Goal: Browse casually

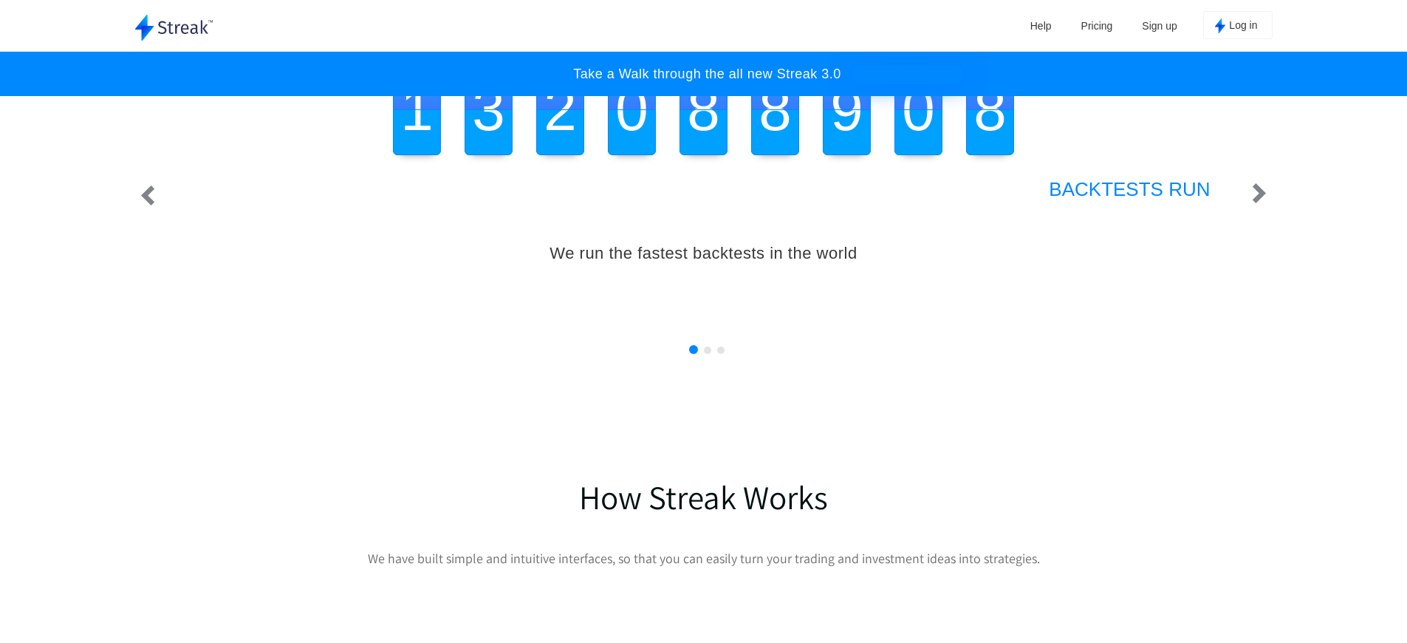
scroll to position [1682, 0]
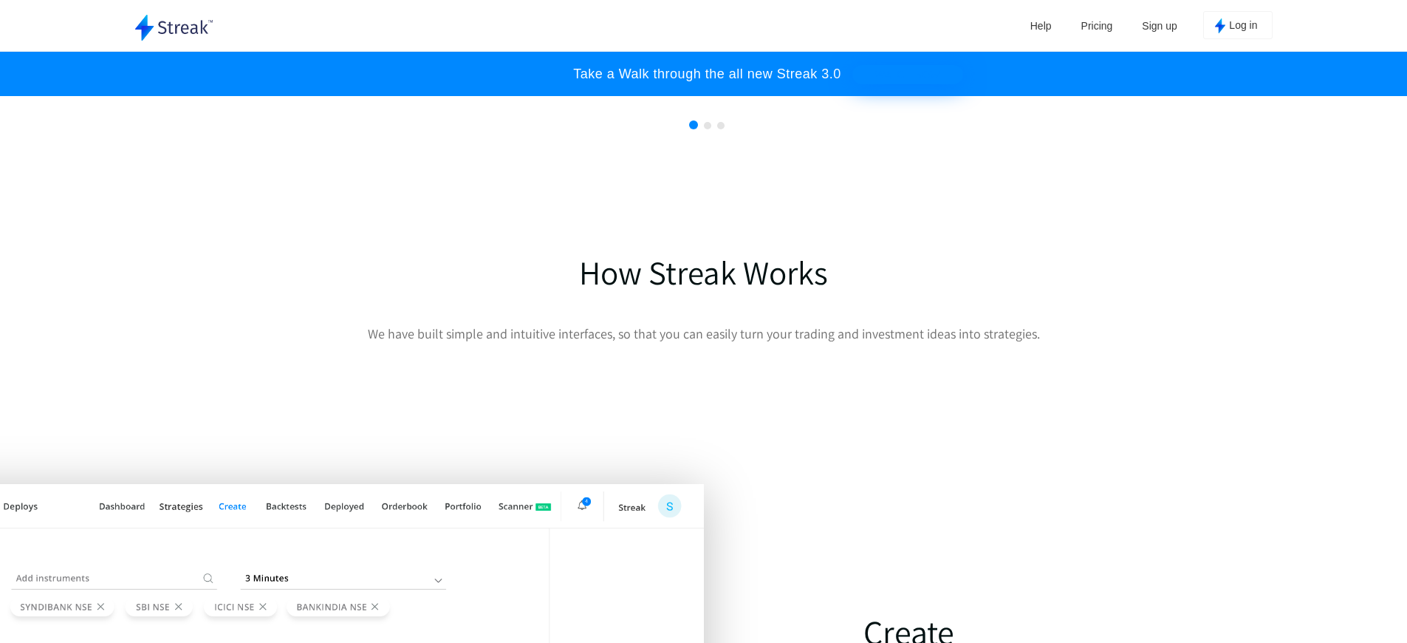
click at [703, 21] on div "Help Pricing Sign up Log in" at bounding box center [818, 25] width 910 height 51
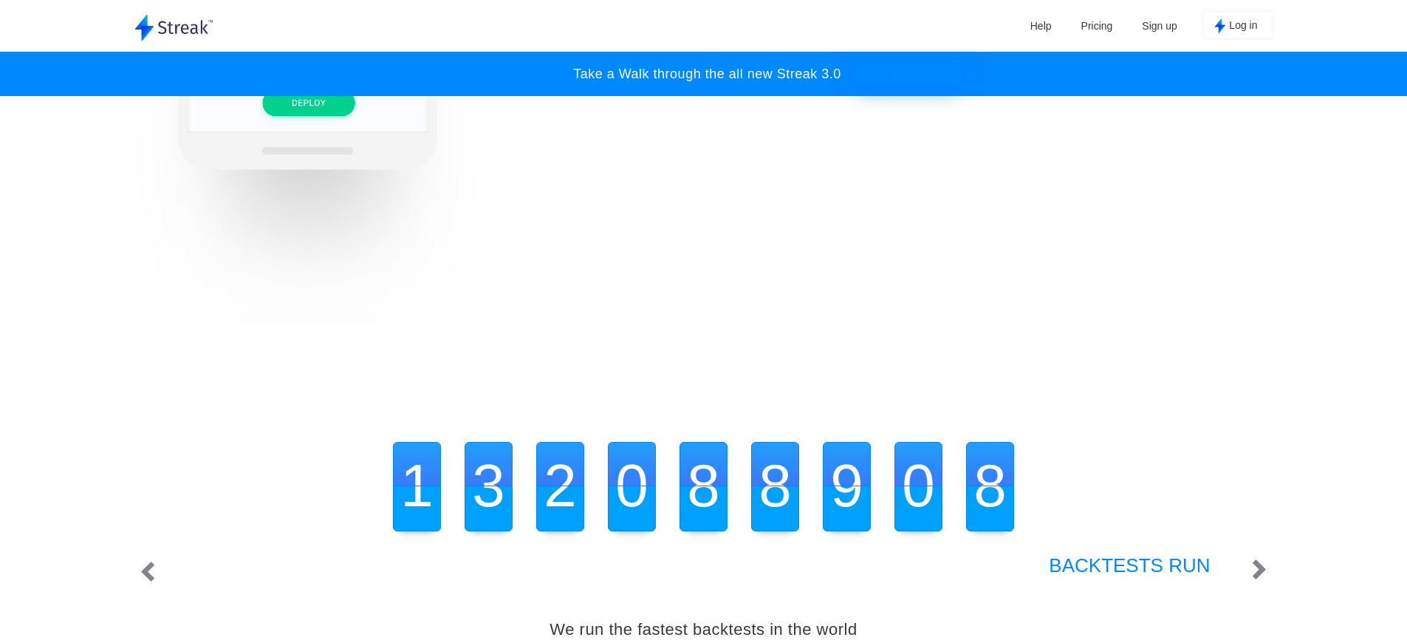
scroll to position [1682, 0]
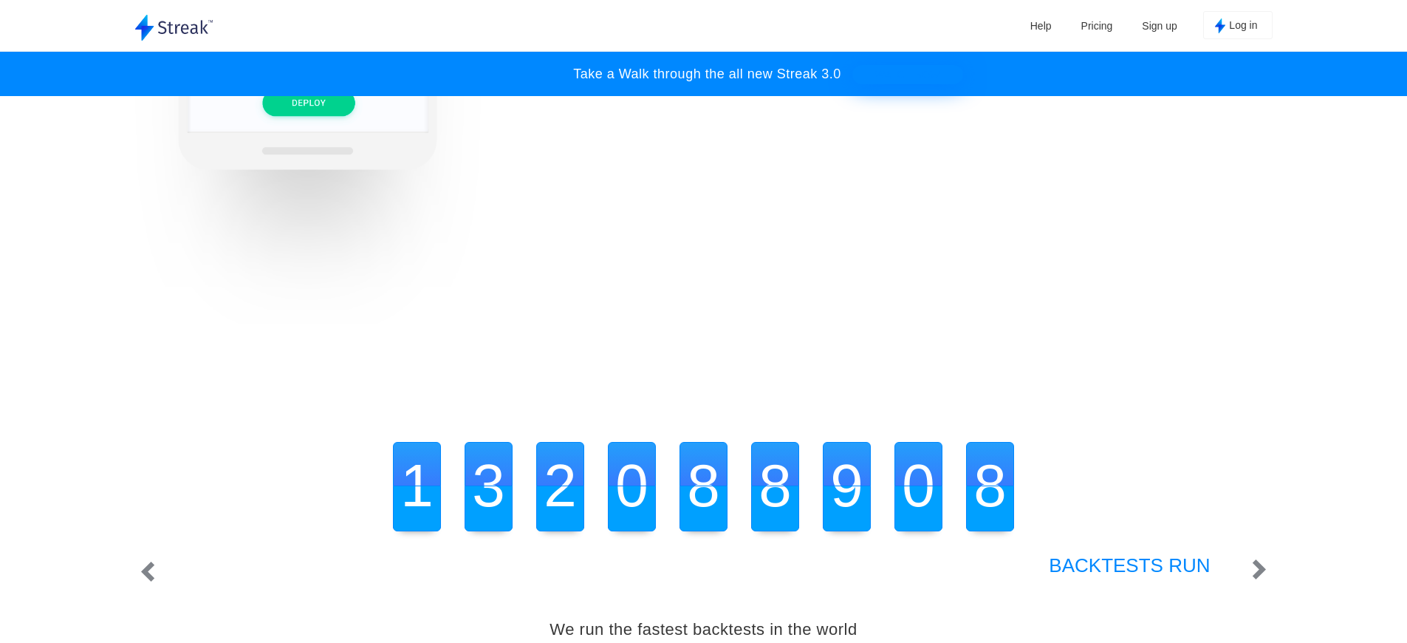
scroll to position [0, 2216]
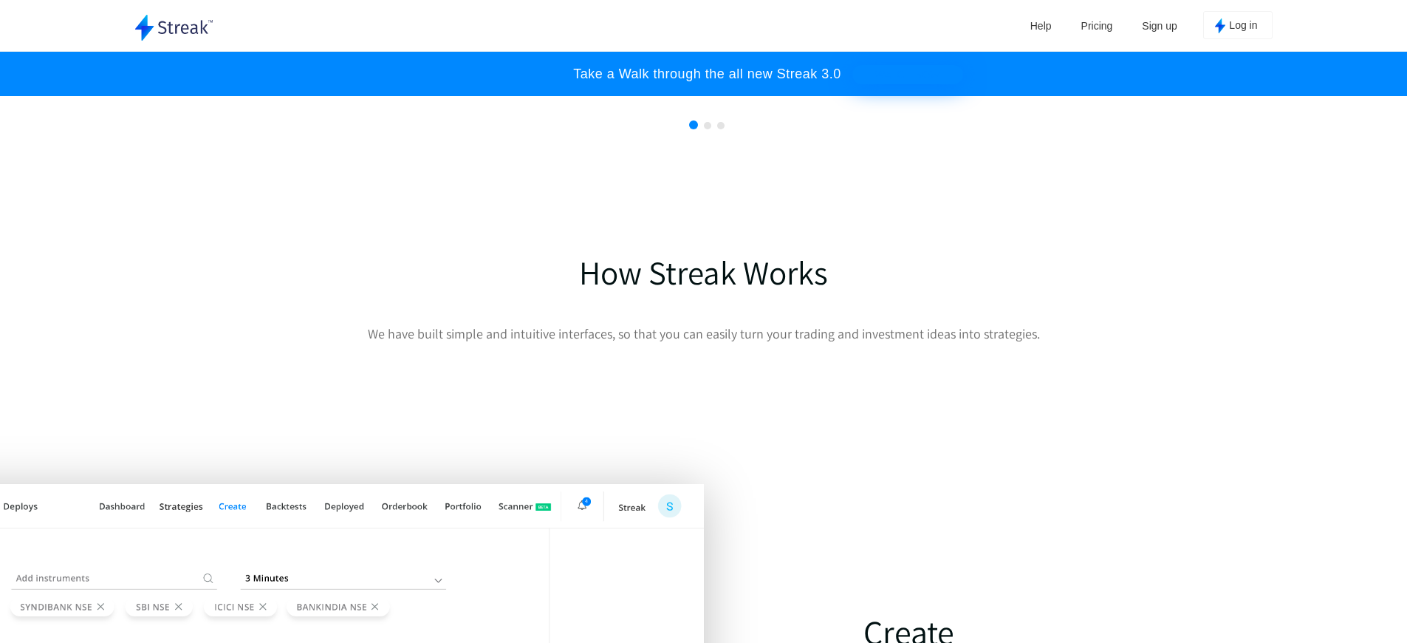
scroll to position [1082, 0]
